Goal: Find specific page/section: Find specific page/section

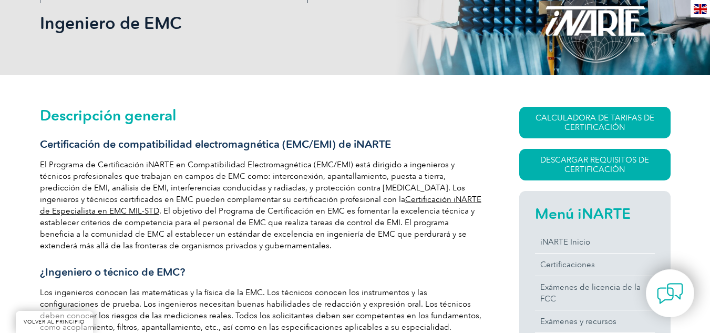
scroll to position [263, 0]
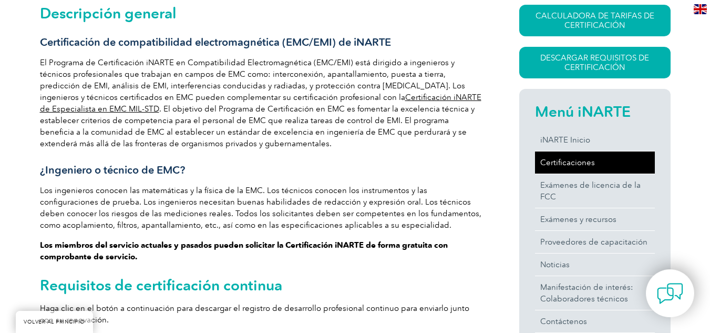
click at [580, 163] on font "Certificaciones" at bounding box center [567, 162] width 55 height 9
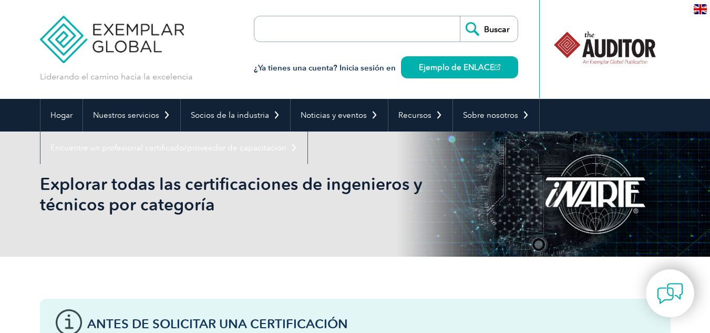
click at [312, 32] on input "search" at bounding box center [315, 28] width 110 height 25
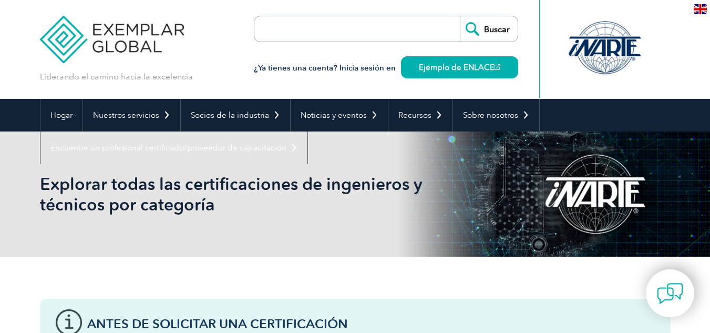
type input "Bay Area Compliance Laboratories Corporation"
click at [460, 16] on input "Buscar" at bounding box center [489, 28] width 58 height 25
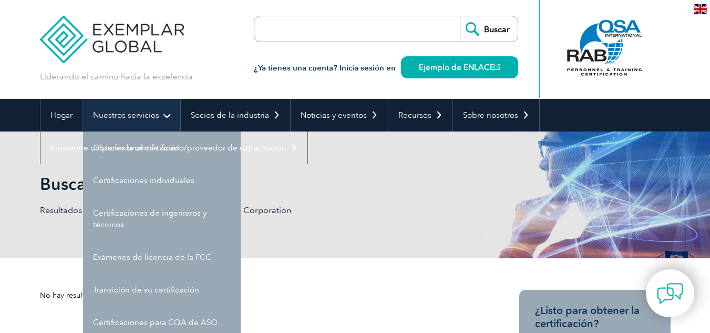
click at [122, 113] on font "Nuestros servicios" at bounding box center [126, 114] width 66 height 9
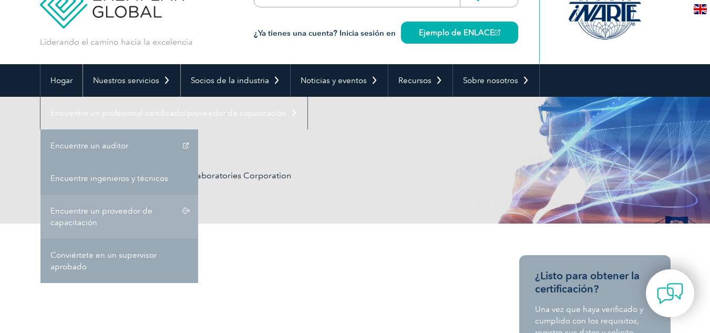
scroll to position [53, 0]
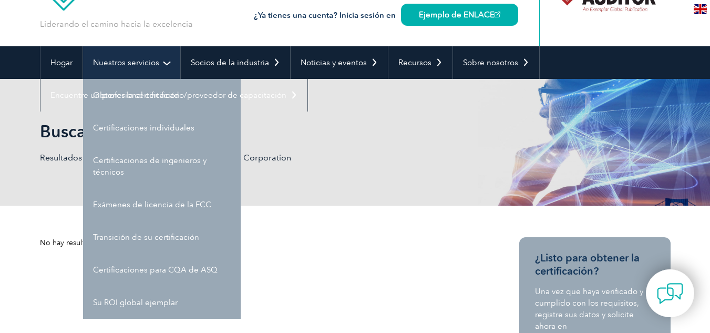
click at [144, 64] on font "Nuestros servicios" at bounding box center [126, 62] width 66 height 9
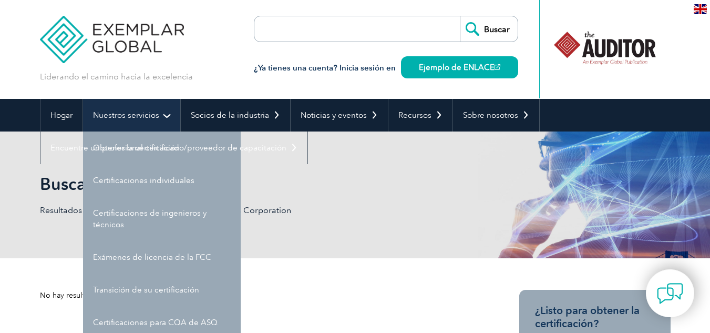
click at [148, 119] on font "Nuestros servicios" at bounding box center [126, 114] width 66 height 9
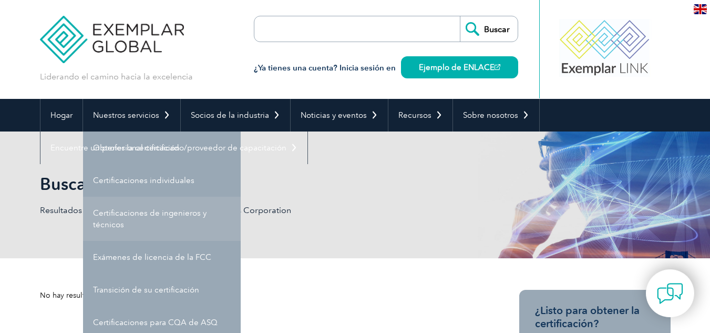
click at [151, 210] on font "Certificaciones de ingenieros y técnicos" at bounding box center [149, 218] width 113 height 21
